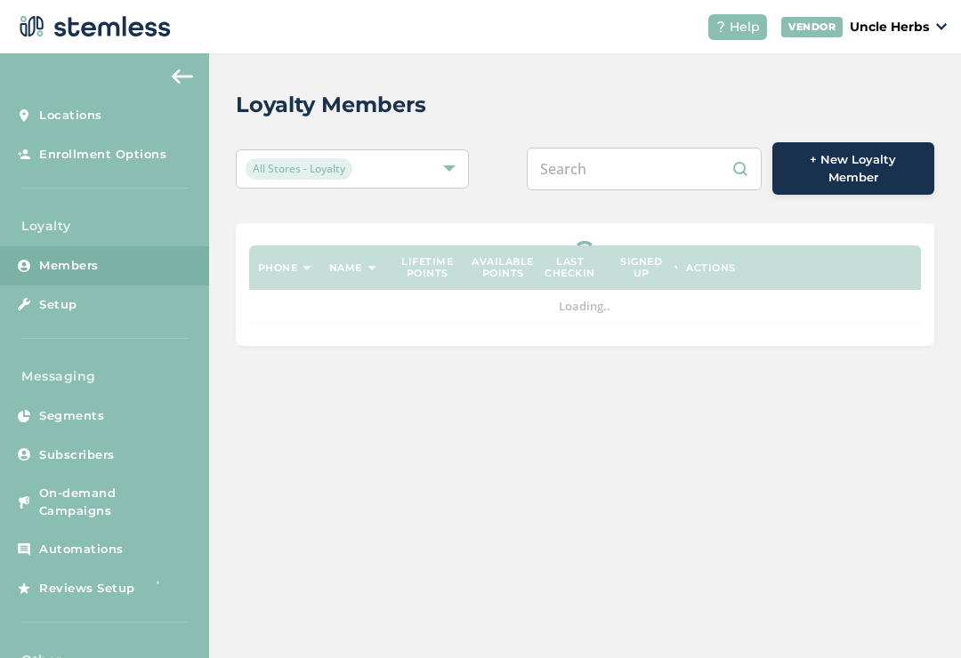
click at [632, 175] on input "text" at bounding box center [644, 169] width 235 height 43
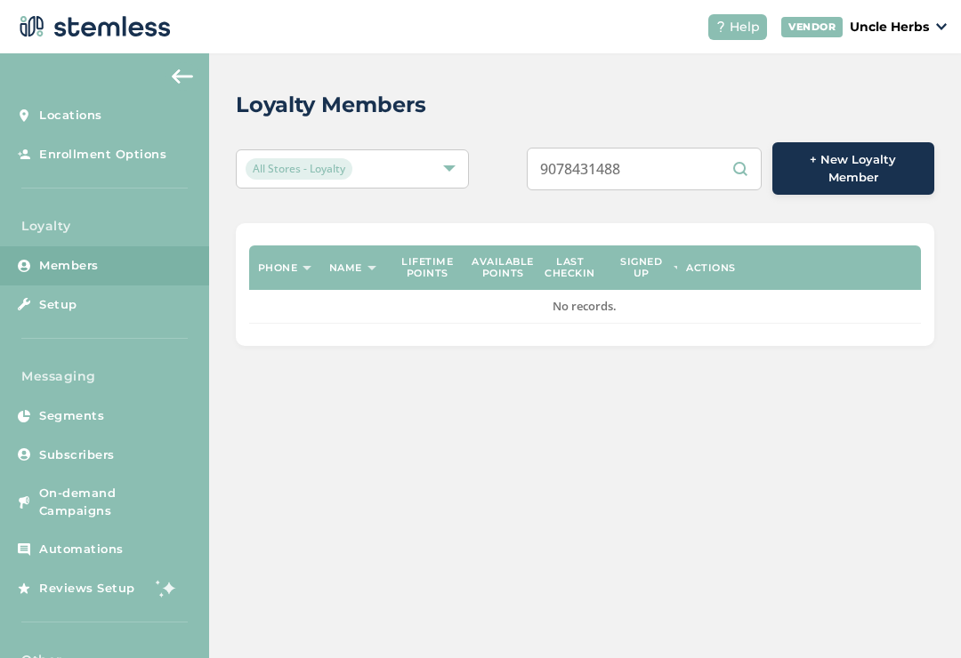
type input "9078431488"
click at [519, 142] on div "All Stores - Loyalty 9078431488 + New Loyalty Member" at bounding box center [585, 168] width 698 height 52
click at [412, 158] on div "All Stores - Loyalty" at bounding box center [343, 168] width 196 height 21
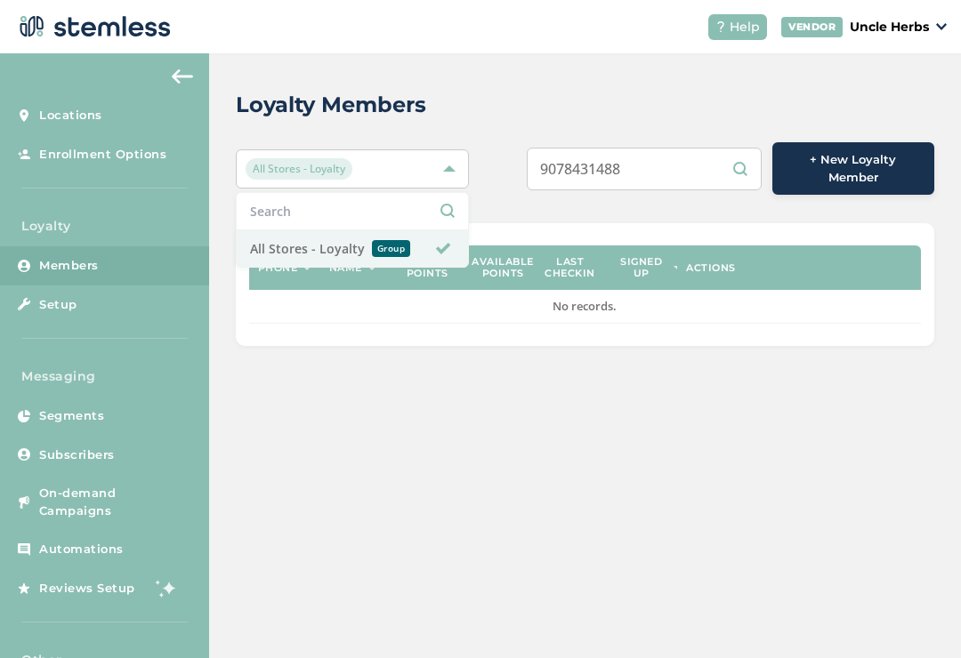
click at [372, 242] on small "Group" at bounding box center [391, 248] width 39 height 17
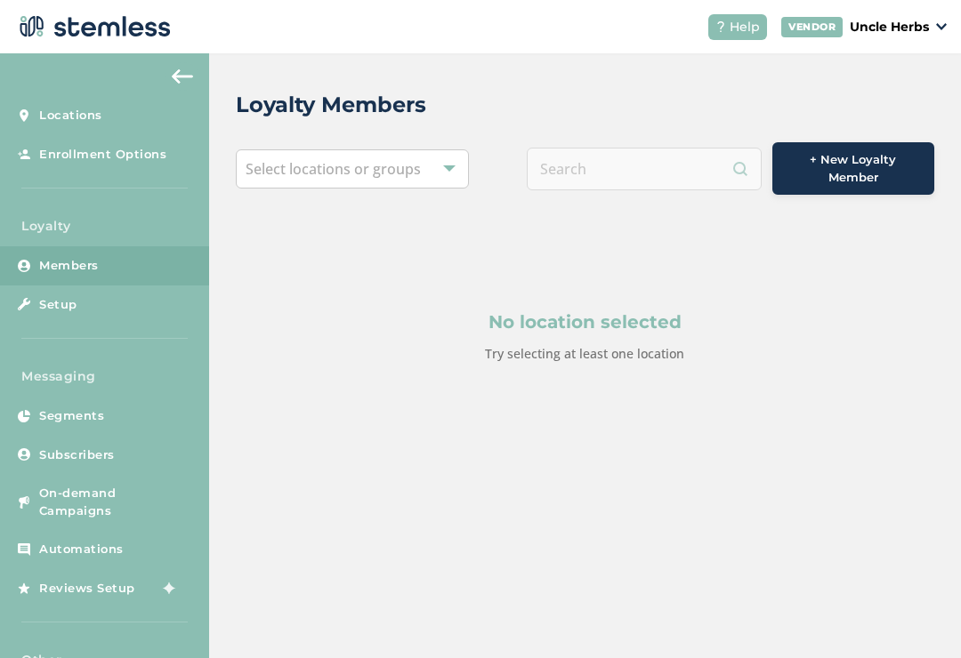
click at [633, 160] on div at bounding box center [644, 169] width 235 height 43
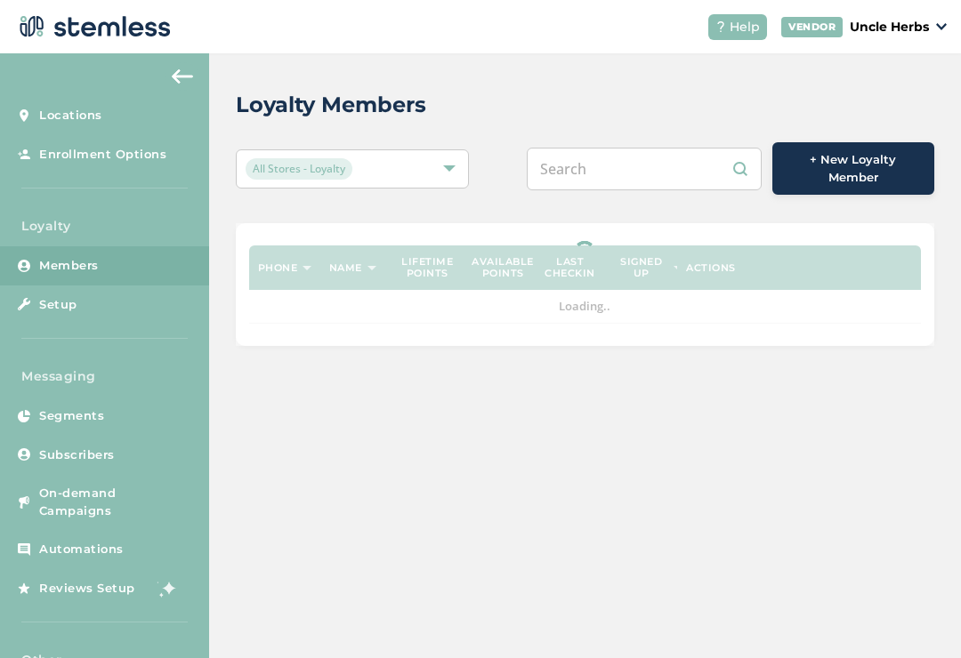
click at [81, 260] on span "Members" at bounding box center [69, 266] width 60 height 18
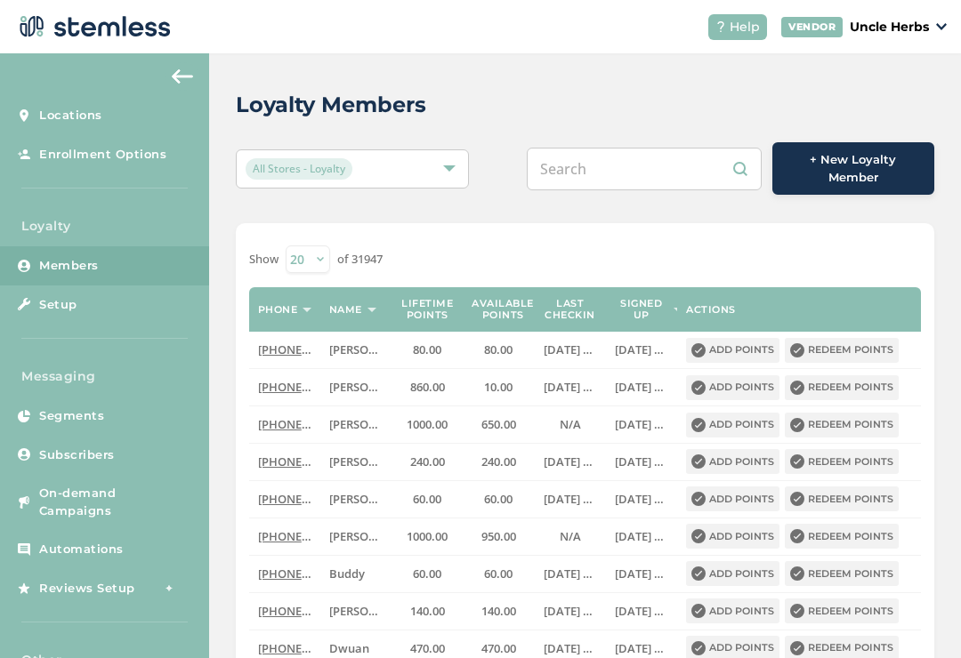
click at [632, 154] on input "text" at bounding box center [644, 169] width 235 height 43
type input "9078431488"
click at [503, 119] on div "Loyalty Members" at bounding box center [578, 105] width 684 height 32
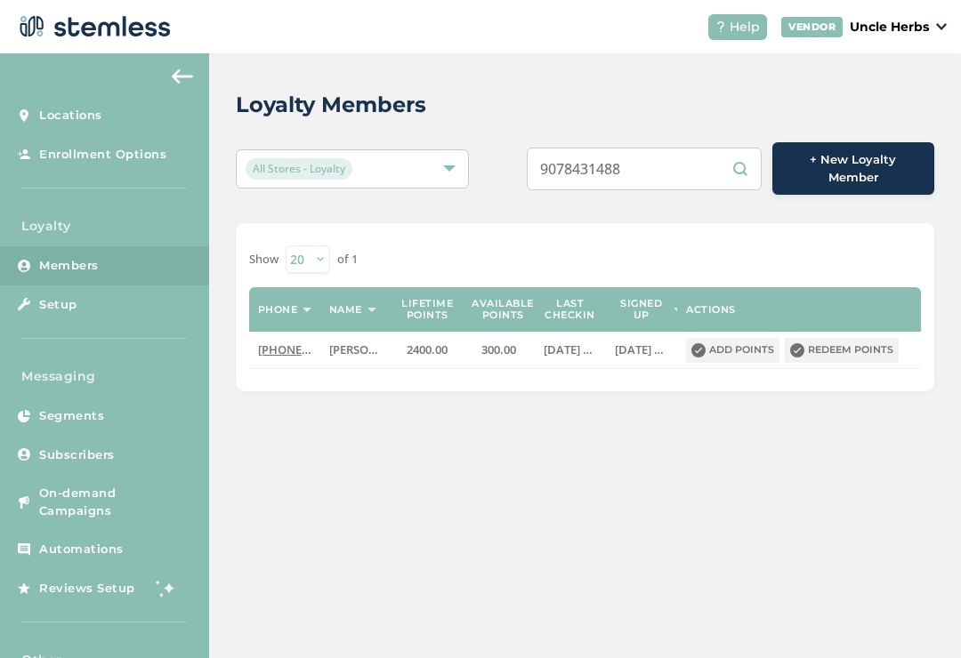
click at [869, 338] on button "Redeem points" at bounding box center [841, 350] width 114 height 25
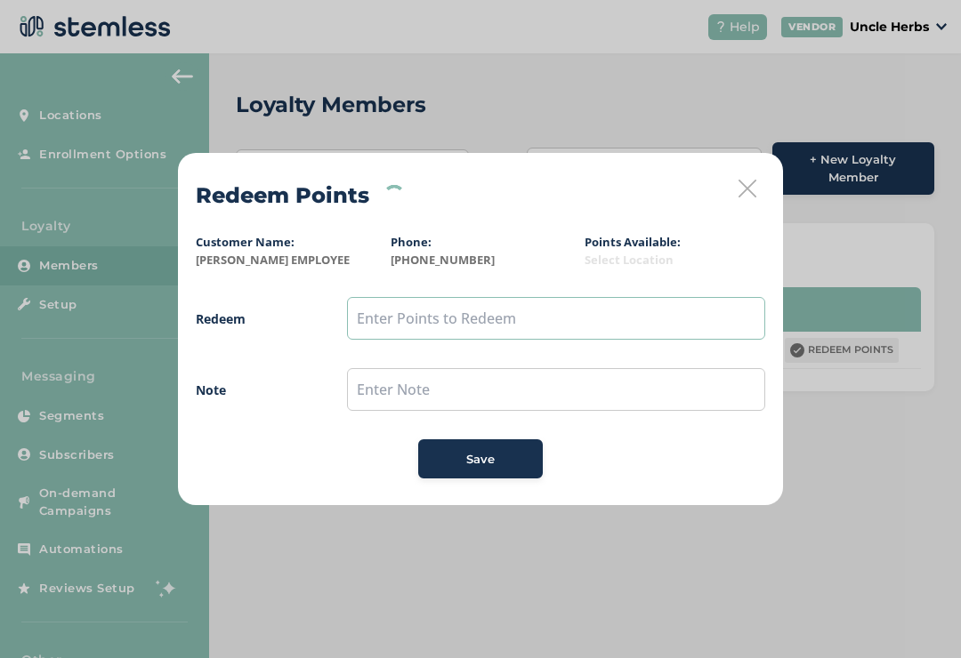
click at [447, 320] on input "text" at bounding box center [556, 318] width 418 height 43
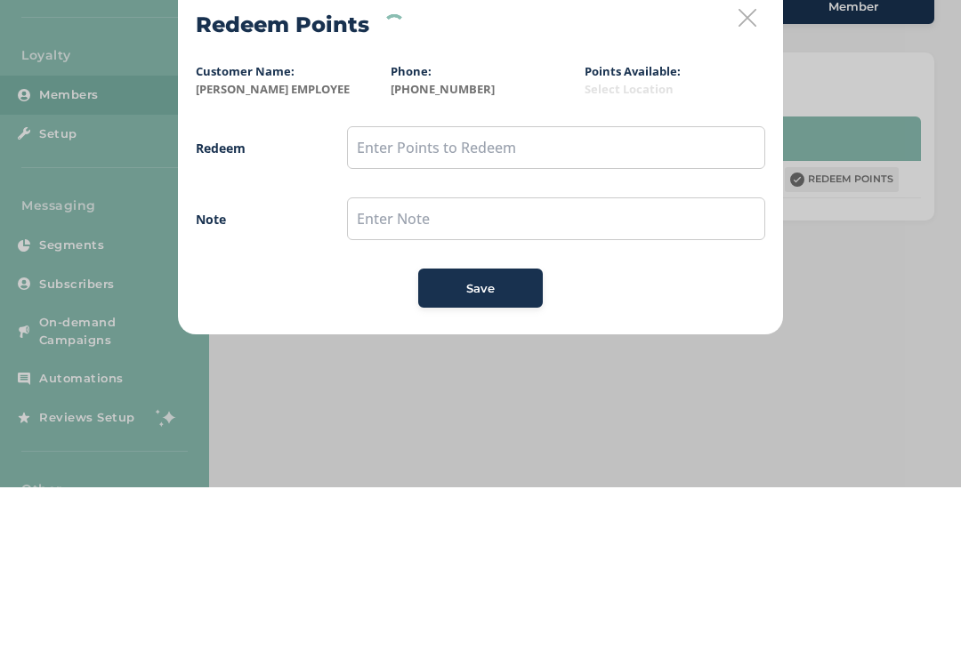
click at [744, 180] on icon at bounding box center [747, 189] width 18 height 18
